Goal: Task Accomplishment & Management: Use online tool/utility

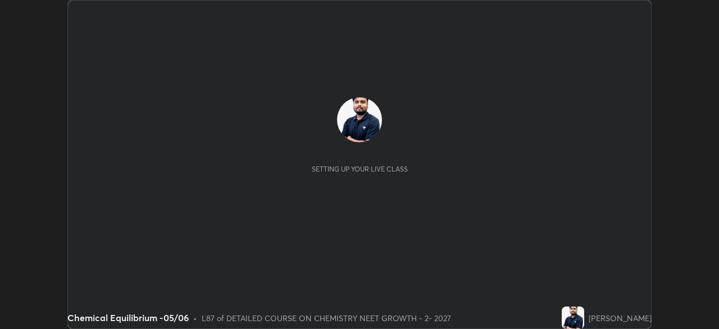
scroll to position [329, 718]
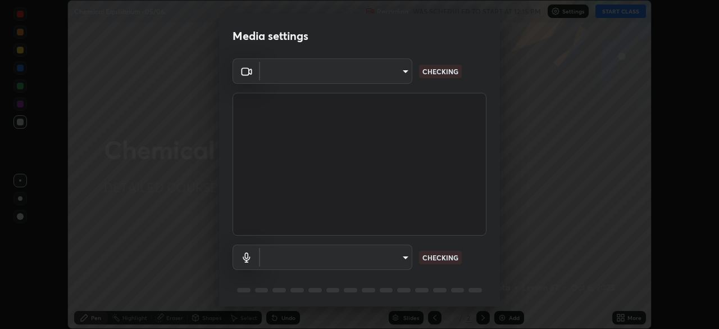
click at [368, 76] on body "Erase all Chemical Equilibrium -05/06 Recording WAS SCHEDULED TO START AT 12:15…" at bounding box center [359, 164] width 719 height 329
click at [362, 71] on div at bounding box center [359, 164] width 719 height 329
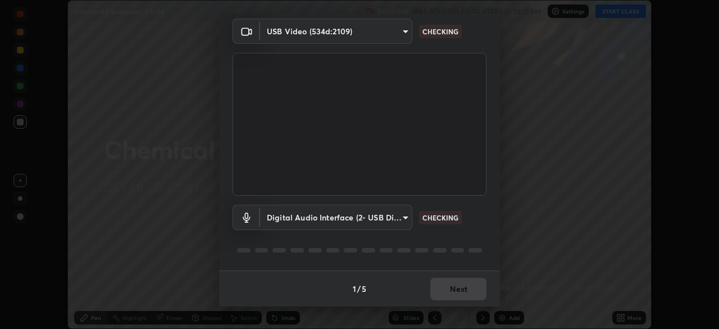
type input "85da43bae7a5fae49794a8970e5ce464fc236e1ddae1f513a3bf2ddace1343c3"
type input "94500f22464d148dddf9ae37dad8136bdf54efa217a88d5a1e55960f8ba2a5d1"
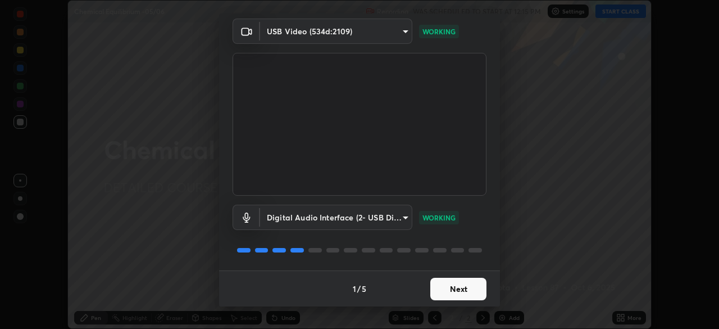
click at [454, 293] on button "Next" at bounding box center [458, 288] width 56 height 22
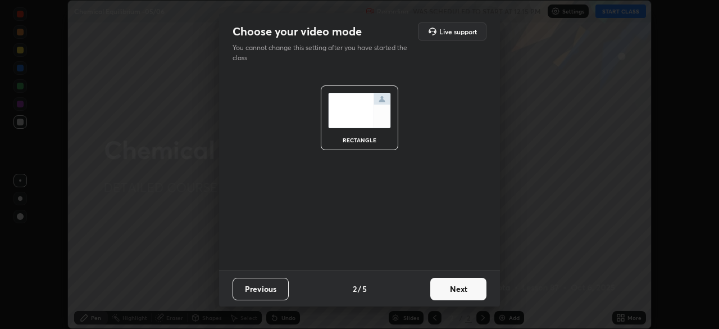
click at [455, 296] on button "Next" at bounding box center [458, 288] width 56 height 22
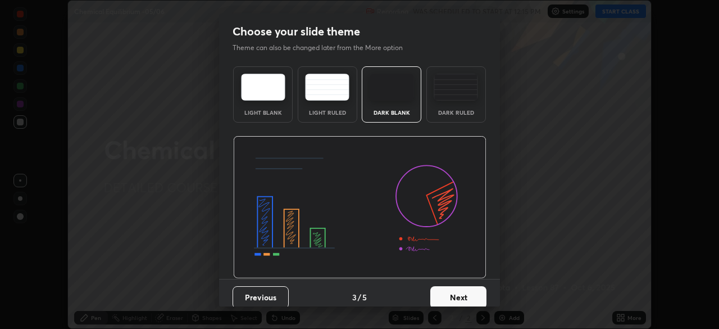
click at [462, 297] on button "Next" at bounding box center [458, 297] width 56 height 22
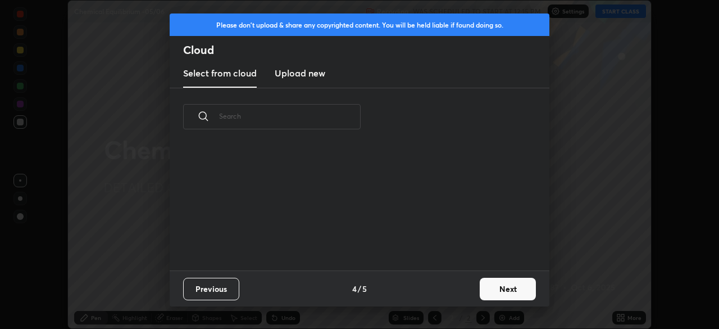
click at [481, 294] on button "Next" at bounding box center [508, 288] width 56 height 22
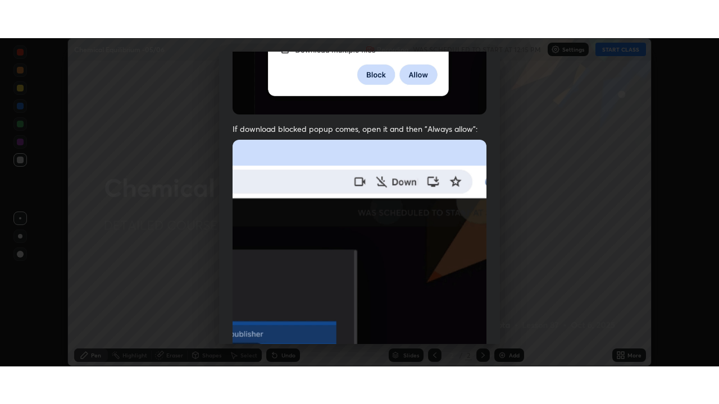
scroll to position [269, 0]
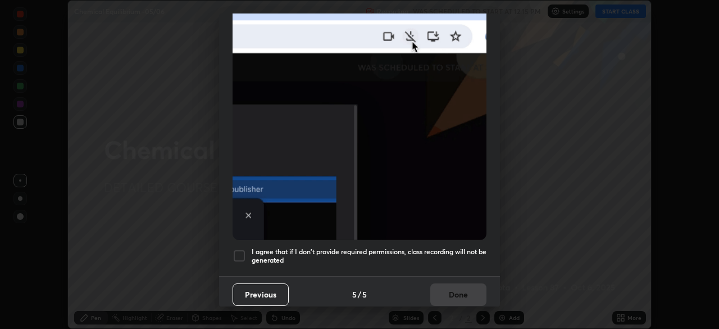
click at [242, 251] on div at bounding box center [238, 255] width 13 height 13
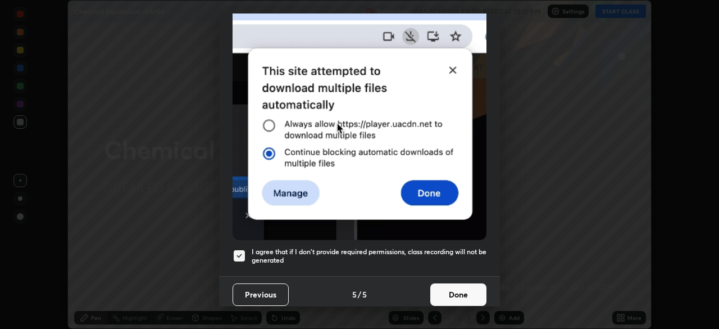
click at [457, 287] on button "Done" at bounding box center [458, 294] width 56 height 22
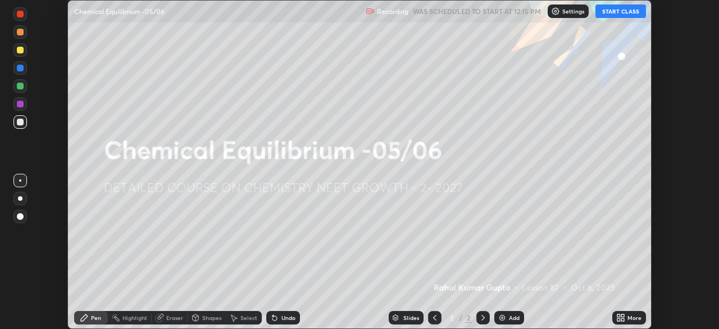
click at [618, 319] on icon at bounding box center [618, 319] width 3 height 3
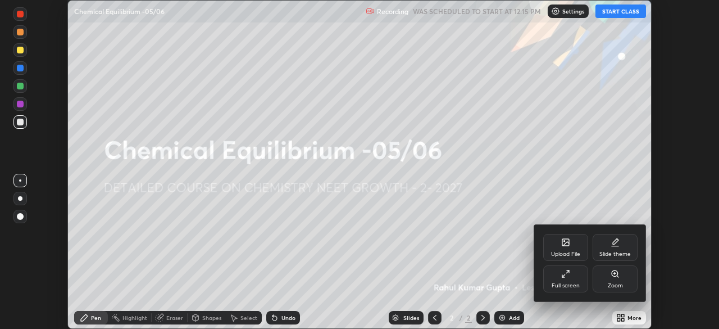
click at [559, 282] on div "Full screen" at bounding box center [565, 285] width 28 height 6
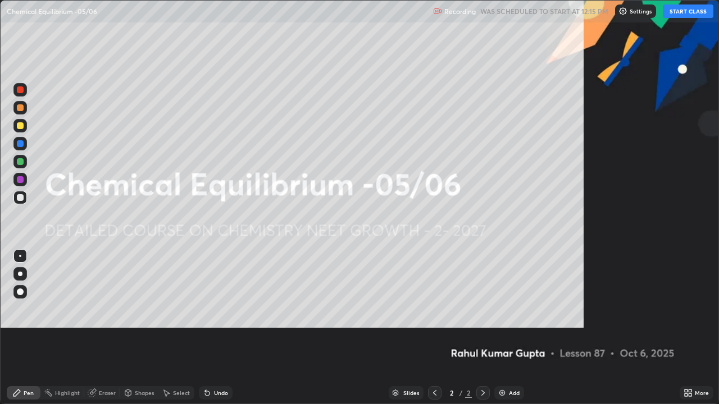
scroll to position [404, 719]
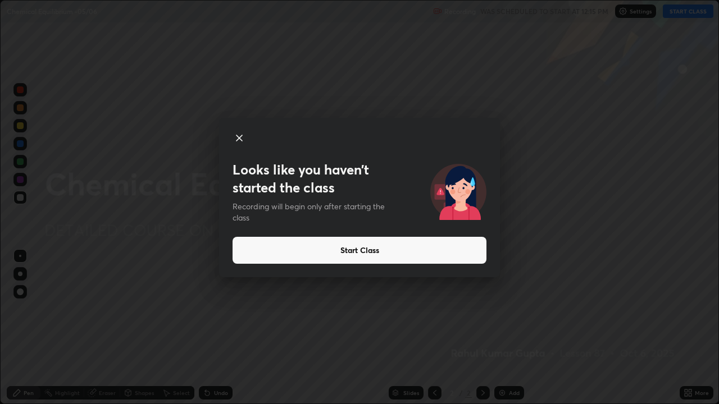
click at [397, 250] on button "Start Class" at bounding box center [359, 250] width 254 height 27
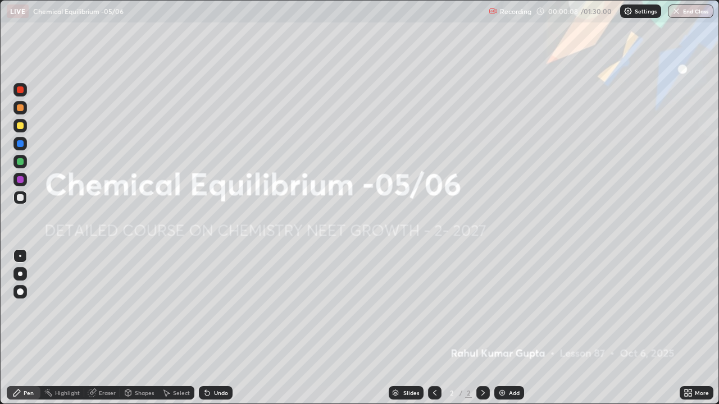
click at [512, 328] on div "Add" at bounding box center [514, 393] width 11 height 6
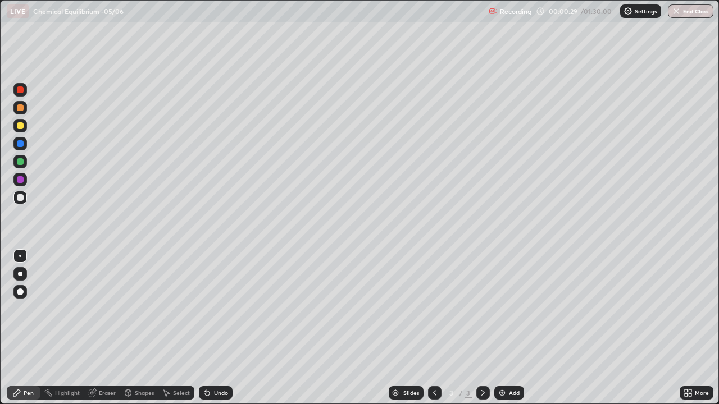
click at [22, 275] on div at bounding box center [19, 273] width 13 height 13
click at [20, 105] on div at bounding box center [20, 107] width 7 height 7
click at [17, 108] on div at bounding box center [20, 107] width 7 height 7
click at [21, 199] on div at bounding box center [20, 197] width 7 height 7
click at [21, 110] on div at bounding box center [20, 107] width 7 height 7
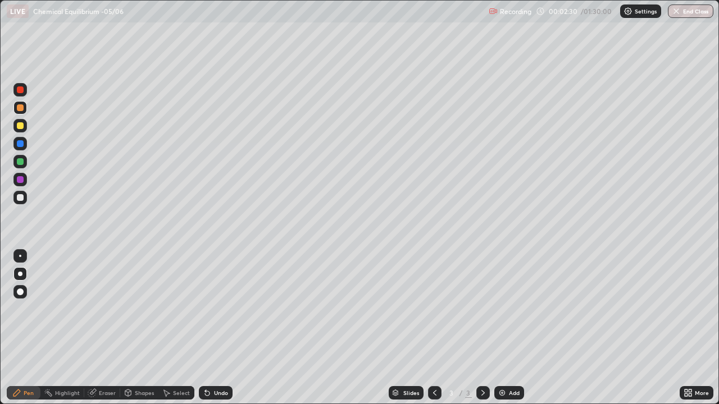
click at [140, 328] on div "Shapes" at bounding box center [144, 393] width 19 height 6
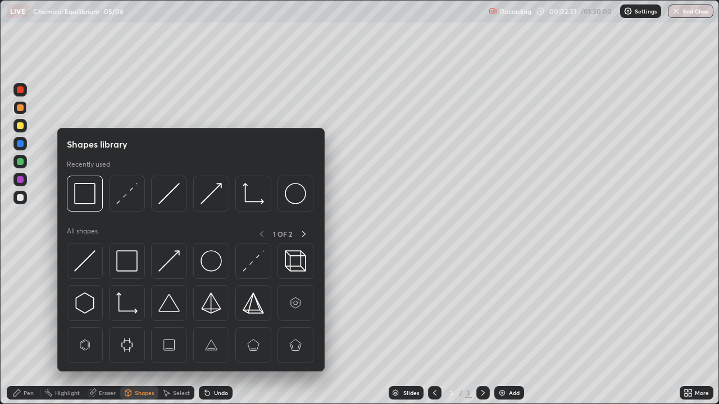
click at [131, 257] on img at bounding box center [126, 260] width 21 height 21
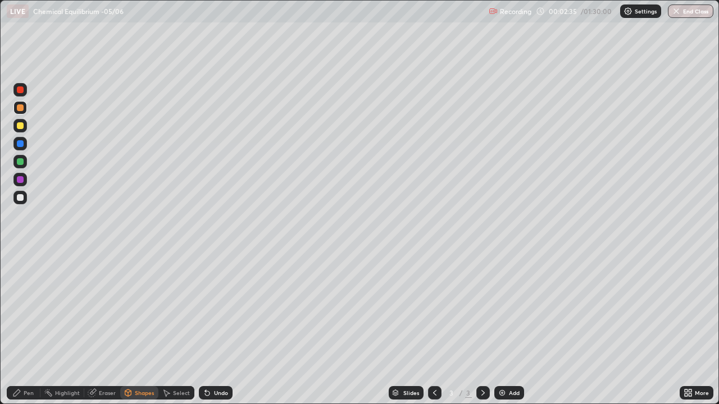
click at [25, 328] on div "Pen" at bounding box center [29, 393] width 10 height 6
click at [21, 199] on div at bounding box center [20, 197] width 7 height 7
click at [22, 144] on div at bounding box center [20, 143] width 7 height 7
click at [511, 328] on div "Add" at bounding box center [514, 393] width 11 height 6
click at [19, 193] on div at bounding box center [19, 197] width 13 height 13
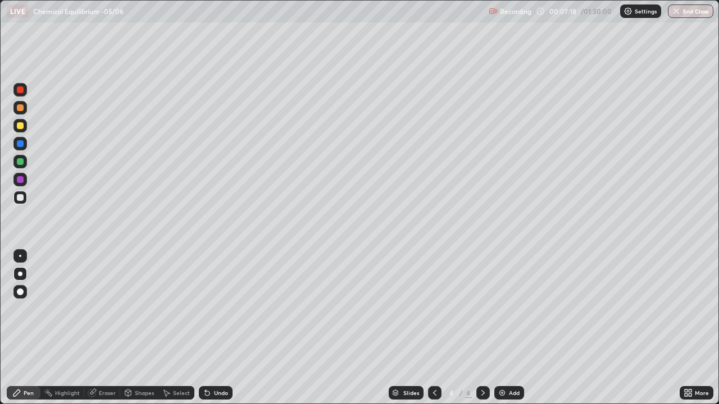
click at [433, 328] on icon at bounding box center [434, 393] width 9 height 9
click at [480, 328] on icon at bounding box center [482, 393] width 9 height 9
click at [432, 328] on icon at bounding box center [434, 393] width 9 height 9
click at [481, 328] on icon at bounding box center [482, 393] width 3 height 6
click at [502, 328] on img at bounding box center [502, 393] width 9 height 9
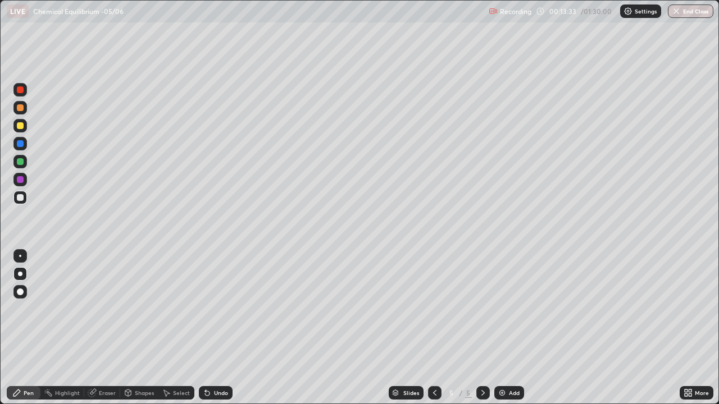
click at [21, 126] on div at bounding box center [20, 125] width 7 height 7
click at [21, 199] on div at bounding box center [20, 197] width 7 height 7
click at [18, 127] on div at bounding box center [20, 125] width 7 height 7
click at [19, 198] on div at bounding box center [20, 197] width 7 height 7
click at [136, 328] on div "Shapes" at bounding box center [144, 393] width 19 height 6
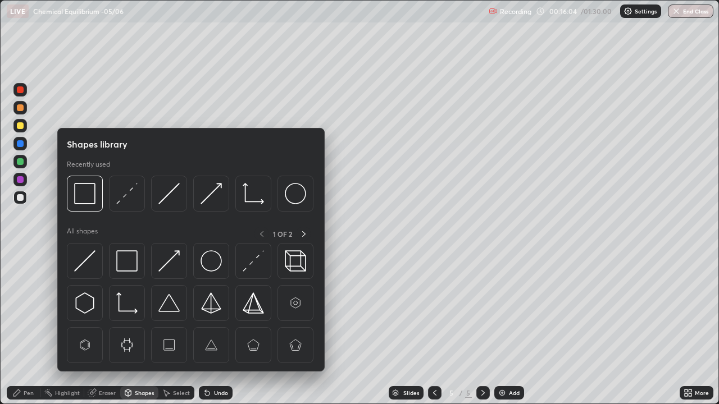
click at [127, 259] on img at bounding box center [126, 260] width 21 height 21
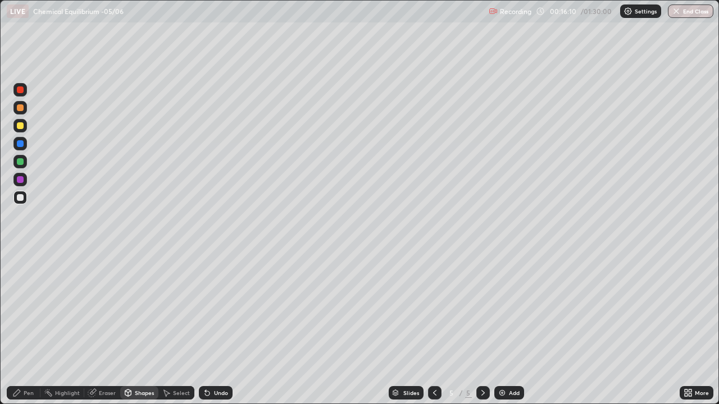
click at [29, 328] on div "Pen" at bounding box center [29, 393] width 10 height 6
click at [505, 328] on img at bounding box center [502, 393] width 9 height 9
click at [22, 125] on div at bounding box center [20, 125] width 7 height 7
click at [18, 200] on div at bounding box center [20, 197] width 7 height 7
click at [22, 126] on div at bounding box center [20, 125] width 7 height 7
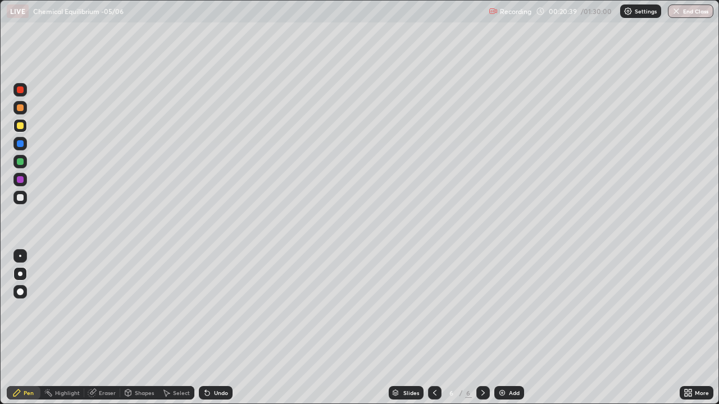
click at [21, 197] on div at bounding box center [20, 197] width 7 height 7
click at [21, 129] on div at bounding box center [20, 125] width 7 height 7
click at [18, 196] on div at bounding box center [20, 197] width 7 height 7
click at [22, 128] on div at bounding box center [20, 125] width 7 height 7
click at [216, 328] on div "Undo" at bounding box center [221, 393] width 14 height 6
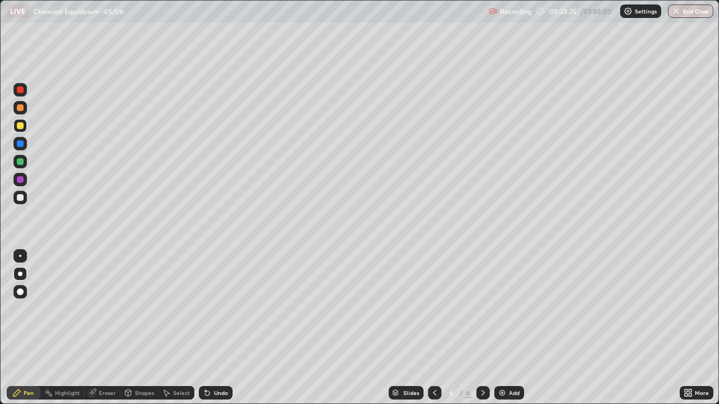
click at [22, 200] on div at bounding box center [20, 197] width 7 height 7
click at [17, 160] on div at bounding box center [20, 161] width 7 height 7
click at [503, 328] on img at bounding box center [502, 393] width 9 height 9
click at [24, 199] on div at bounding box center [19, 197] width 13 height 13
click at [21, 163] on div at bounding box center [20, 161] width 7 height 7
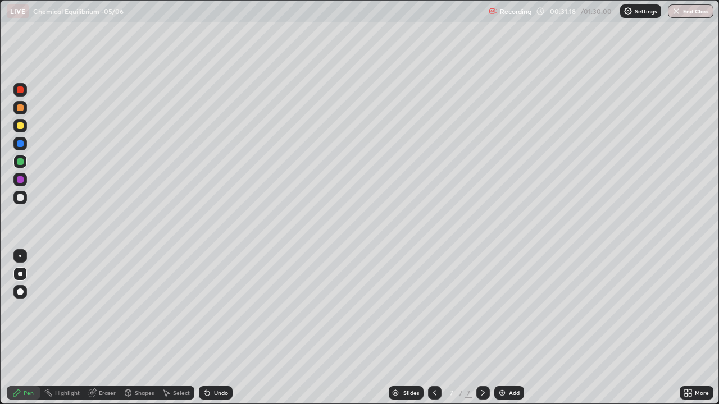
click at [18, 199] on div at bounding box center [20, 197] width 7 height 7
click at [143, 328] on div "Shapes" at bounding box center [144, 393] width 19 height 6
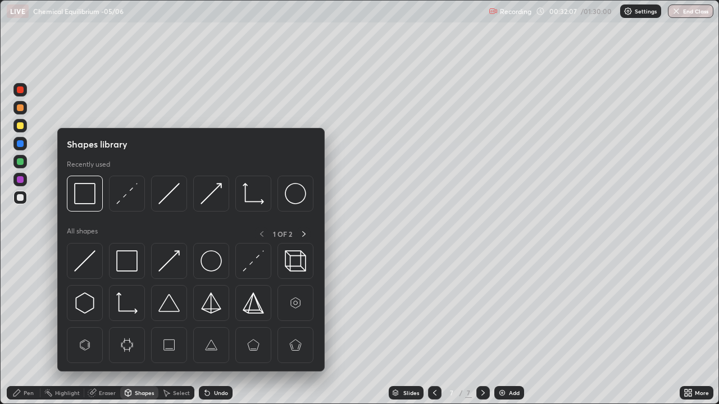
click at [126, 259] on img at bounding box center [126, 260] width 21 height 21
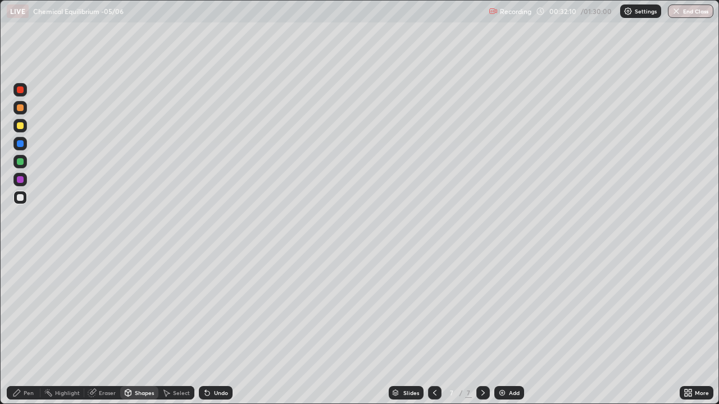
click at [17, 328] on icon at bounding box center [16, 393] width 7 height 7
click at [502, 328] on img at bounding box center [502, 393] width 9 height 9
click at [21, 129] on div at bounding box center [20, 125] width 7 height 7
click at [222, 328] on div "Undo" at bounding box center [216, 392] width 34 height 13
click at [220, 328] on div "Undo" at bounding box center [216, 392] width 34 height 13
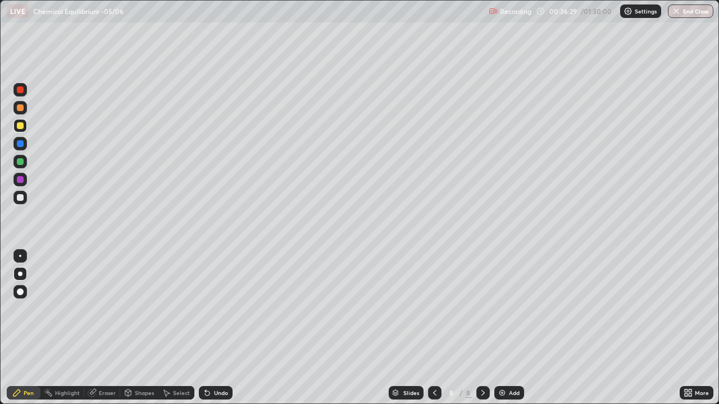
click at [216, 328] on div "Undo" at bounding box center [216, 392] width 34 height 13
click at [214, 328] on div "Undo" at bounding box center [216, 392] width 34 height 13
click at [20, 198] on div at bounding box center [20, 197] width 7 height 7
click at [20, 181] on div at bounding box center [20, 179] width 7 height 7
click at [25, 202] on div at bounding box center [19, 197] width 13 height 13
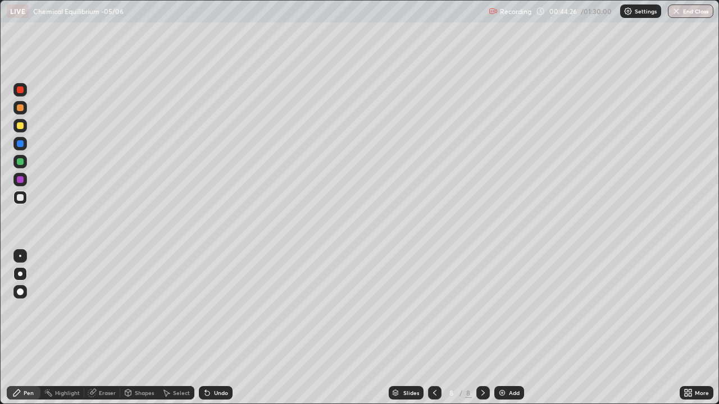
click at [503, 328] on img at bounding box center [502, 393] width 9 height 9
click at [21, 129] on div at bounding box center [19, 125] width 13 height 13
click at [20, 199] on div at bounding box center [20, 197] width 7 height 7
click at [21, 159] on div at bounding box center [20, 161] width 7 height 7
click at [22, 198] on div at bounding box center [20, 197] width 7 height 7
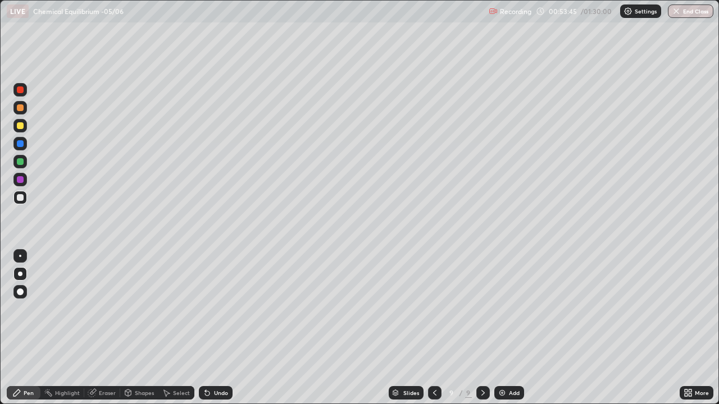
click at [503, 328] on img at bounding box center [502, 393] width 9 height 9
click at [20, 126] on div at bounding box center [20, 125] width 7 height 7
click at [20, 202] on div at bounding box center [19, 197] width 13 height 13
click at [505, 328] on img at bounding box center [502, 393] width 9 height 9
click at [20, 161] on div at bounding box center [20, 161] width 7 height 7
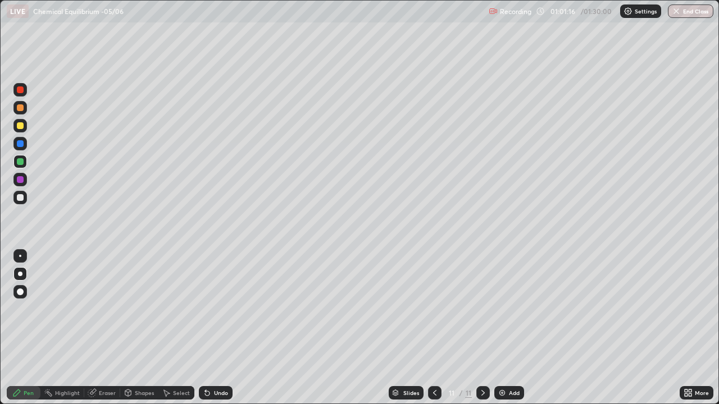
click at [20, 197] on div at bounding box center [20, 197] width 7 height 7
click at [681, 14] on button "End Class" at bounding box center [690, 10] width 45 height 13
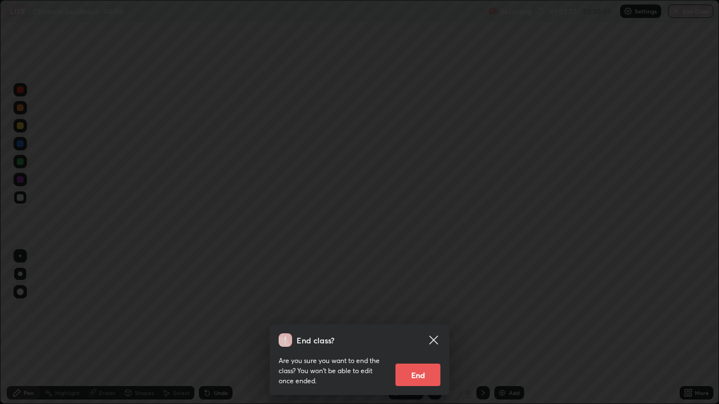
click at [420, 328] on button "End" at bounding box center [417, 375] width 45 height 22
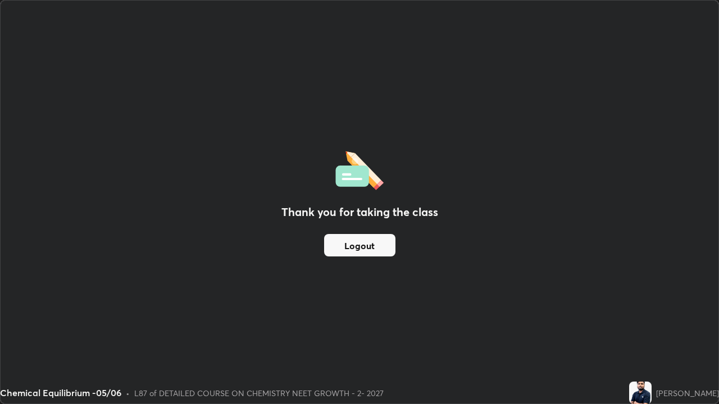
click at [367, 252] on button "Logout" at bounding box center [359, 245] width 71 height 22
